Goal: Information Seeking & Learning: Learn about a topic

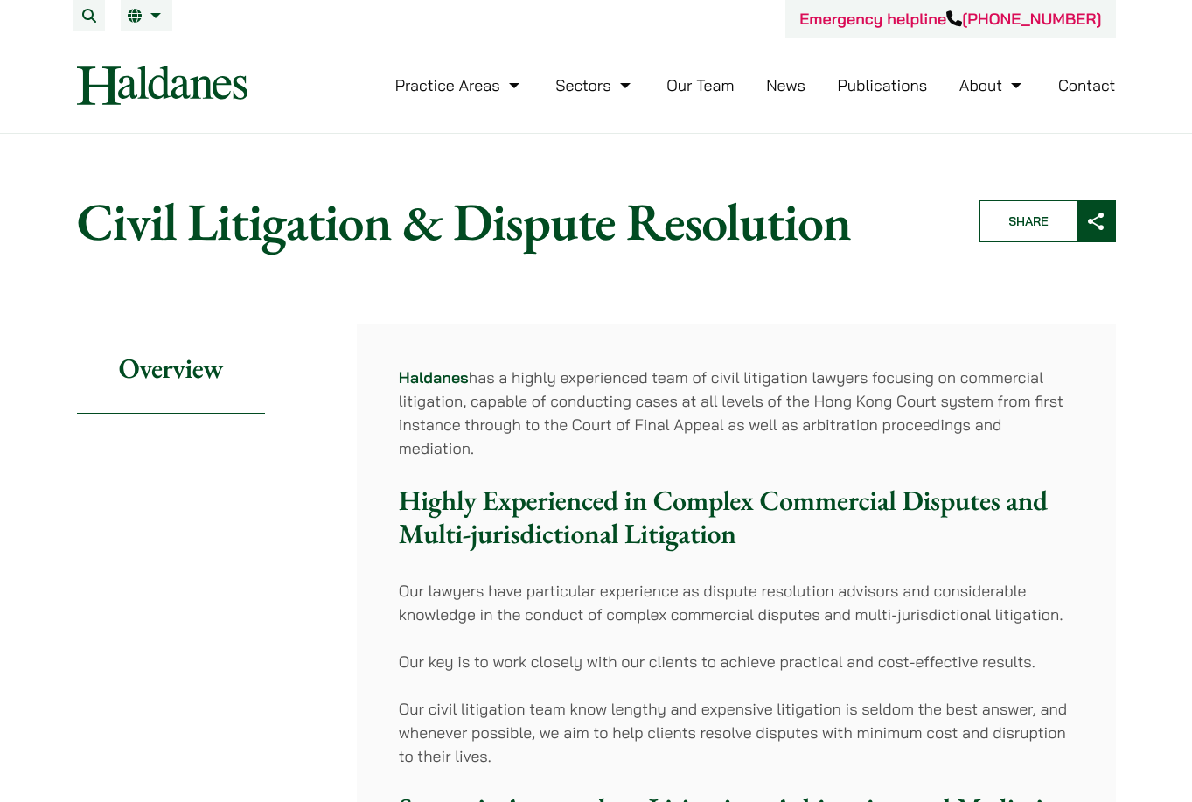
drag, startPoint x: 629, startPoint y: 516, endPoint x: 879, endPoint y: 206, distance: 398.0
click at [1067, 84] on link "Contact" at bounding box center [1087, 85] width 58 height 20
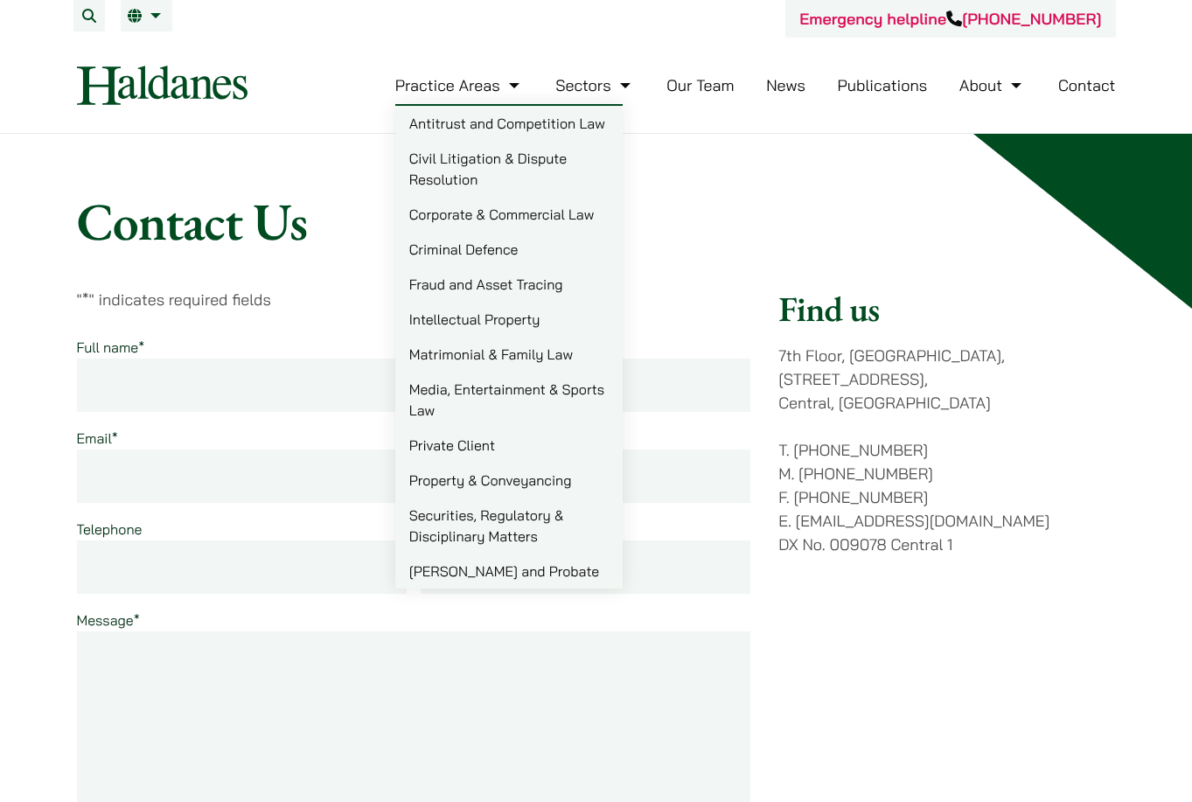
click at [726, 82] on link "Our Team" at bounding box center [699, 85] width 67 height 20
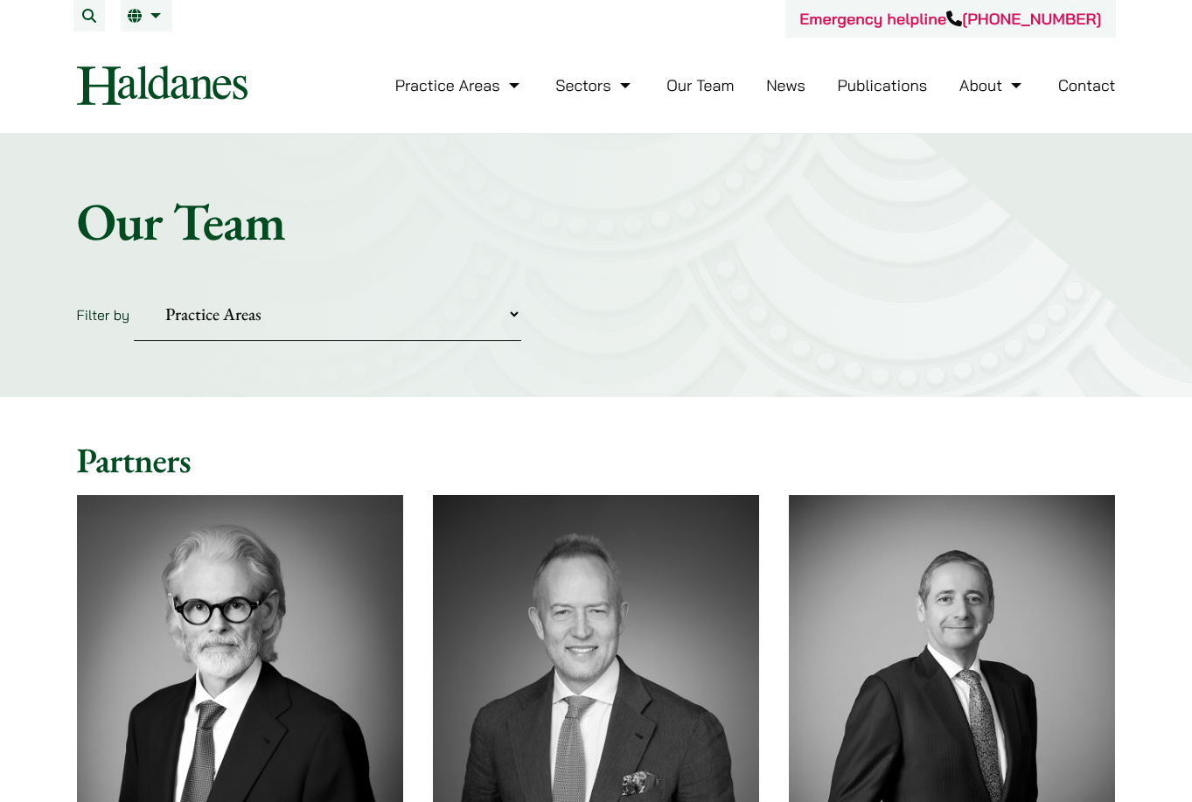
click at [303, 318] on select "Practice Areas Antitrust and Competition Civil Litigation & Dispute Resolution …" at bounding box center [327, 314] width 387 height 53
select select "civil-litigation-dispute-resolution"
click at [134, 288] on select "Practice Areas Antitrust and Competition Civil Litigation & Dispute Resolution …" at bounding box center [327, 314] width 387 height 53
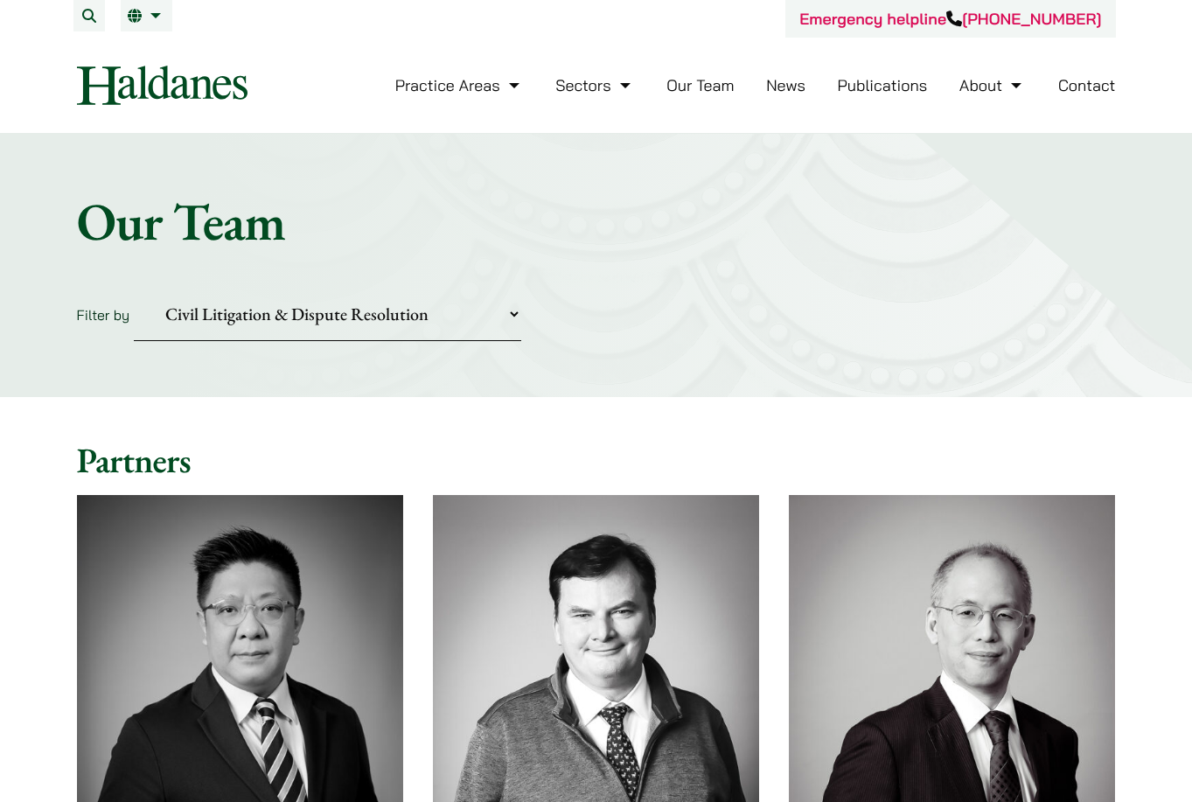
click at [335, 332] on select "Practice Areas Antitrust and Competition Civil Litigation & Dispute Resolution …" at bounding box center [327, 314] width 387 height 53
click at [653, 338] on form "Filter by Practice Areas Antitrust and Competition Civil Litigation & Dispute R…" at bounding box center [596, 314] width 1039 height 53
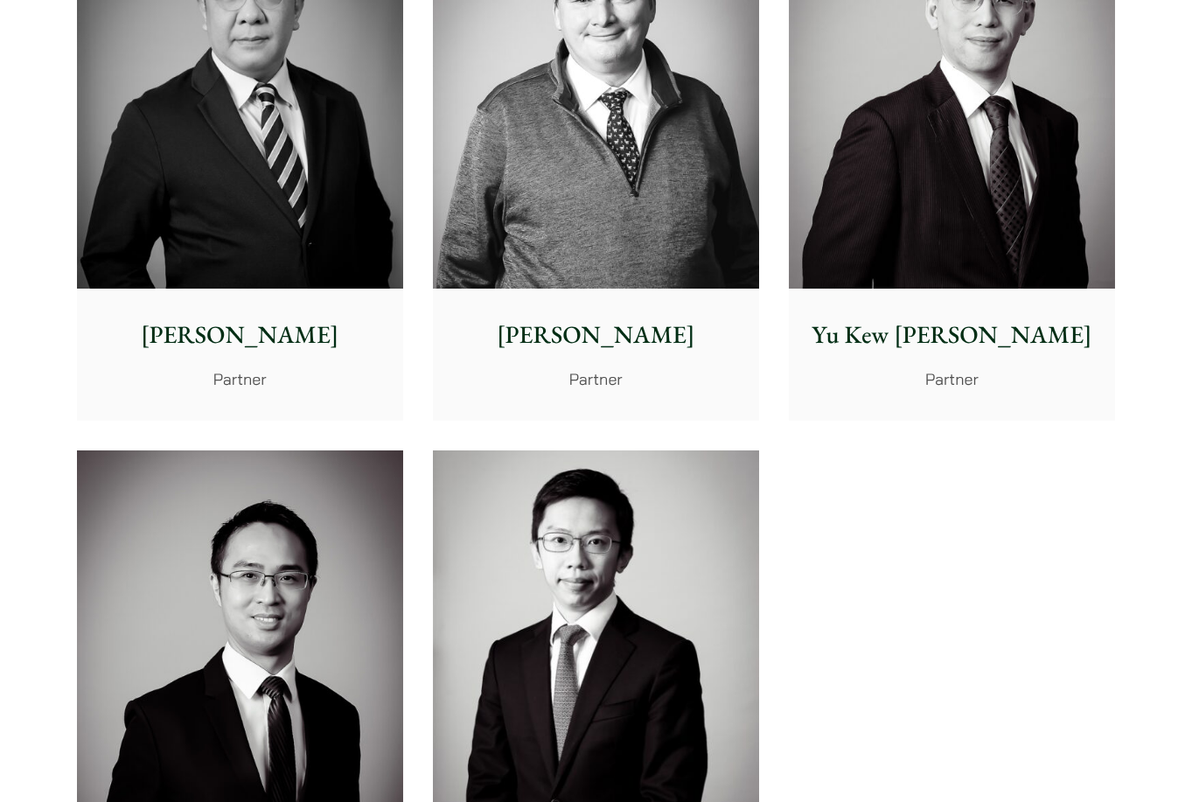
scroll to position [612, 0]
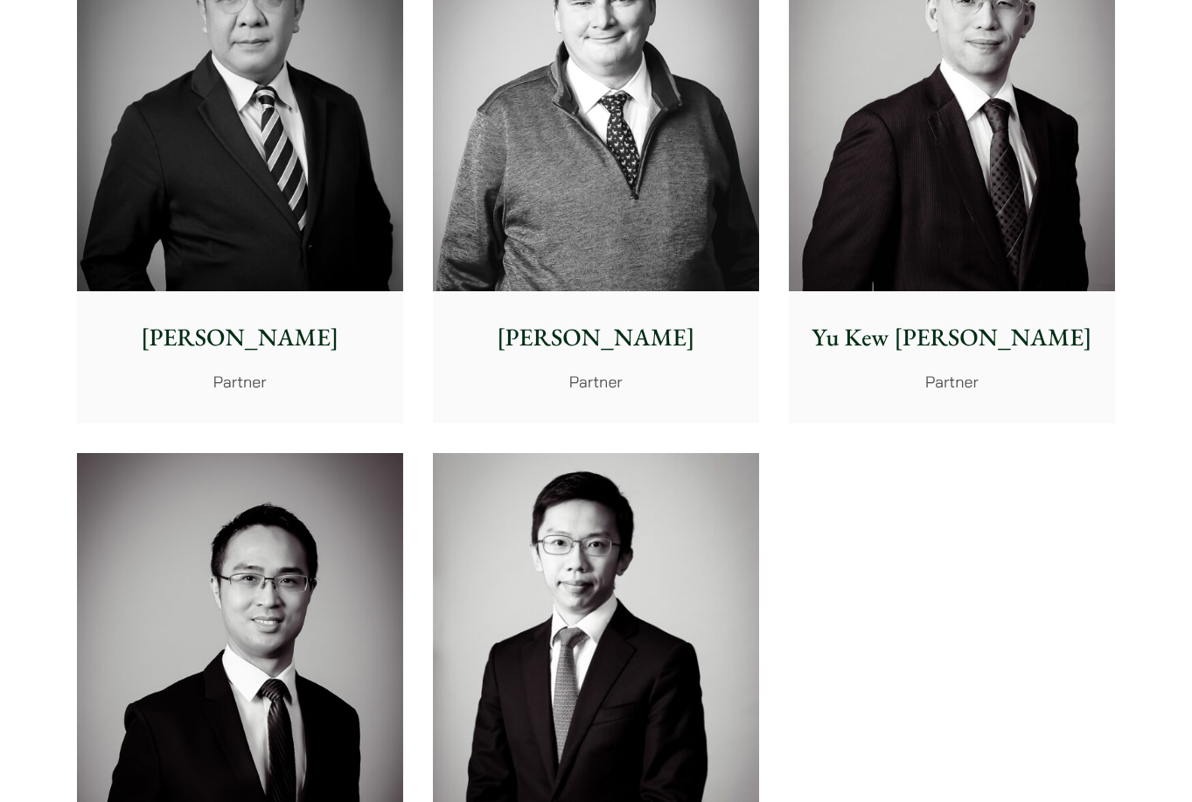
drag, startPoint x: 230, startPoint y: 216, endPoint x: 240, endPoint y: 216, distance: 9.6
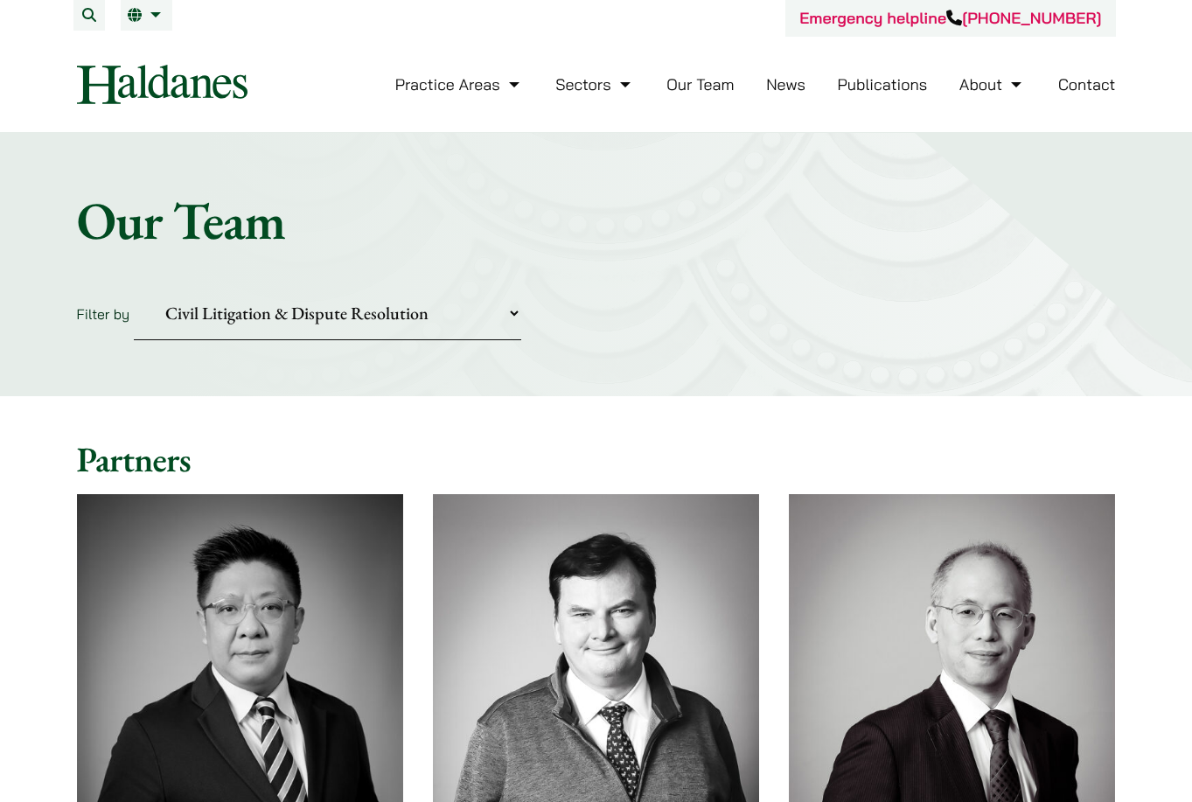
scroll to position [0, 0]
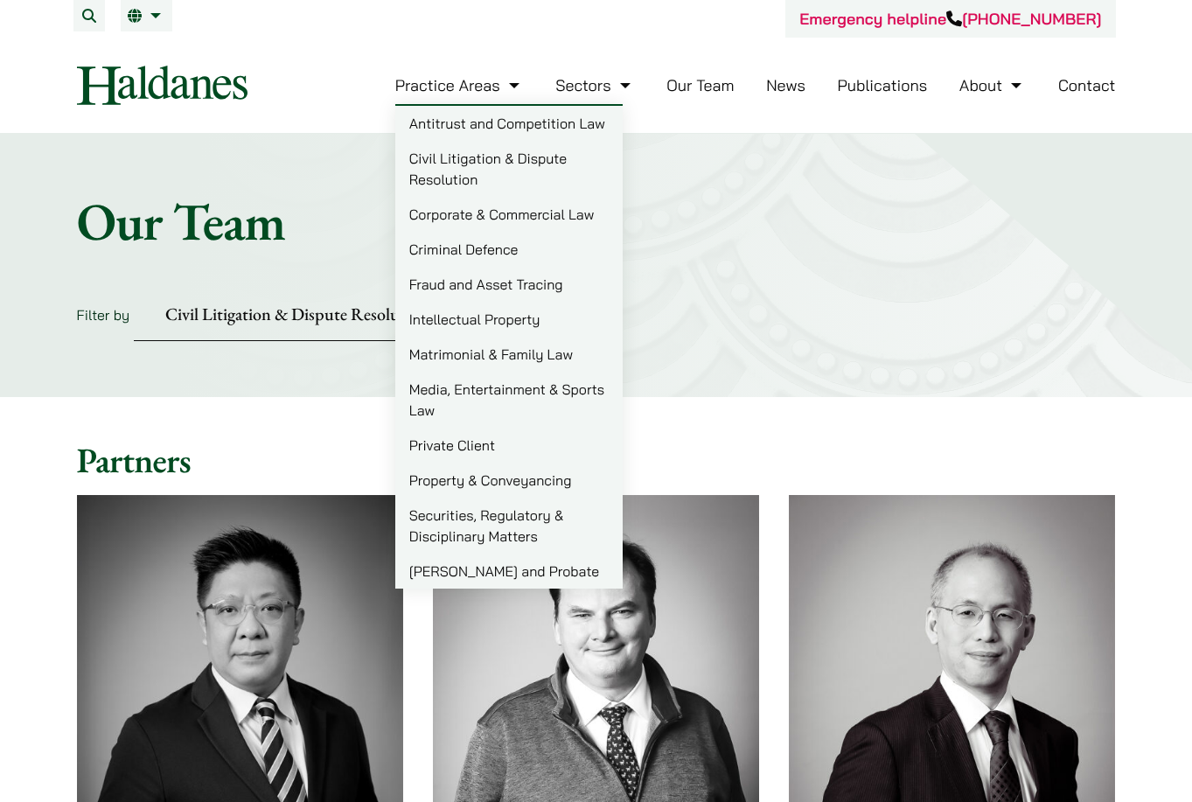
click at [449, 168] on link "Civil Litigation & Dispute Resolution" at bounding box center [508, 169] width 227 height 56
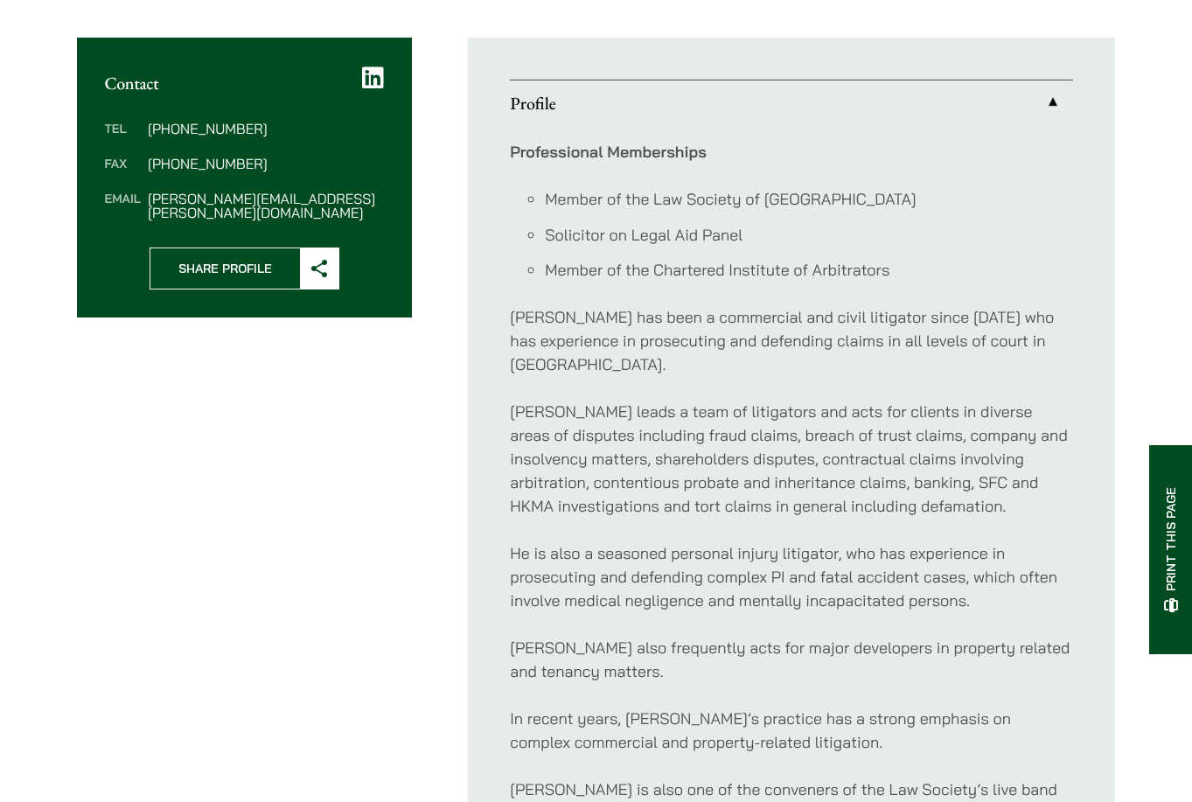
scroll to position [962, 0]
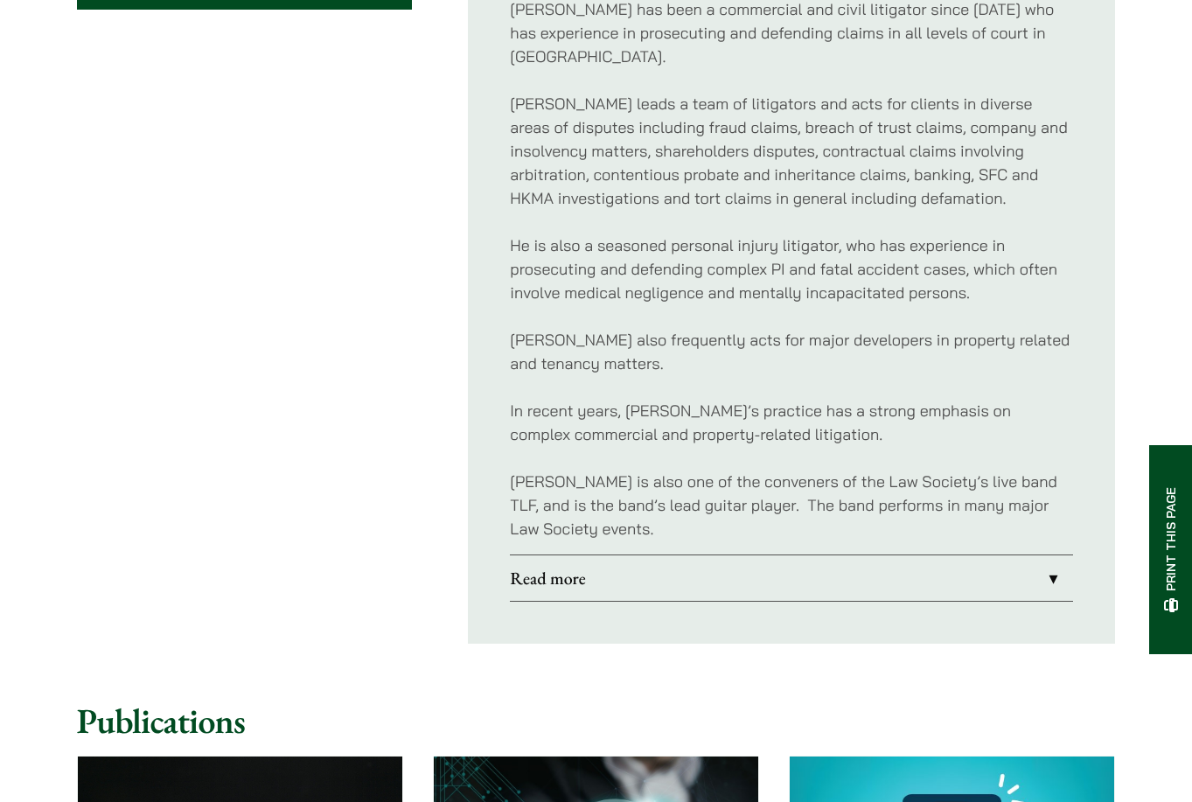
click at [705, 279] on p "He is also a seasoned personal injury litigator, who has experience in prosecut…" at bounding box center [791, 268] width 563 height 71
click at [590, 555] on link "Read more" at bounding box center [791, 577] width 563 height 45
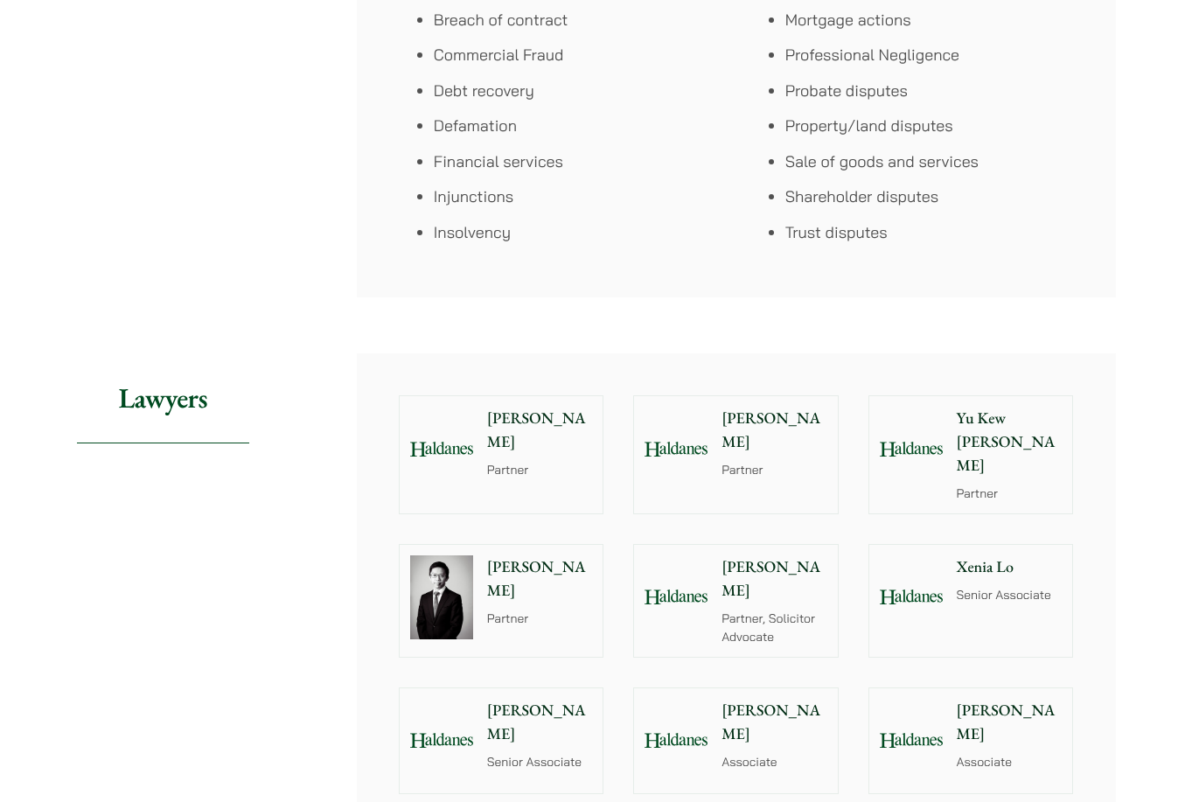
scroll to position [1487, 0]
